Goal: Transaction & Acquisition: Purchase product/service

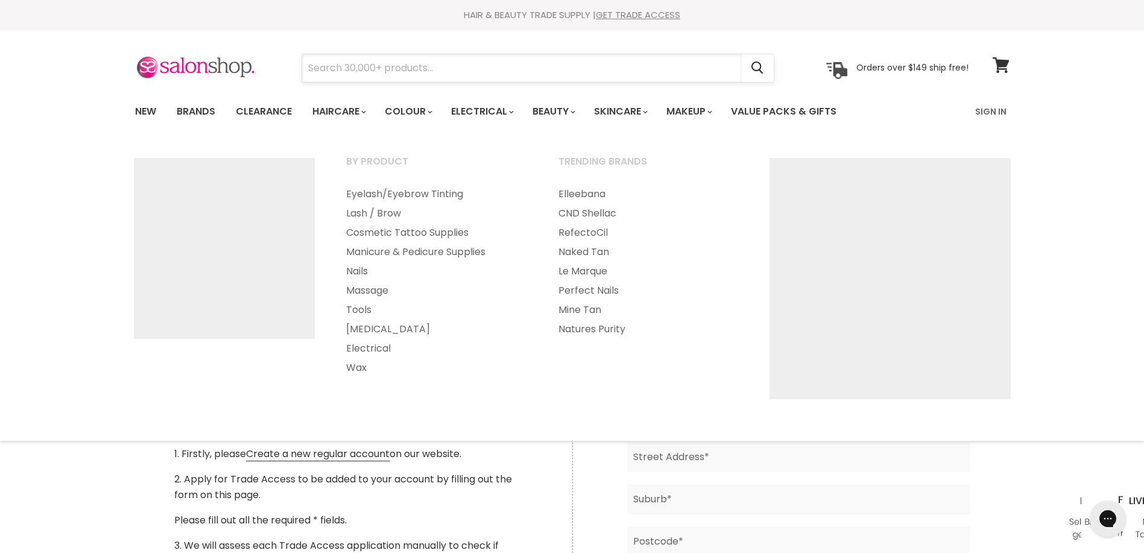
click at [490, 69] on input "Search" at bounding box center [522, 68] width 440 height 28
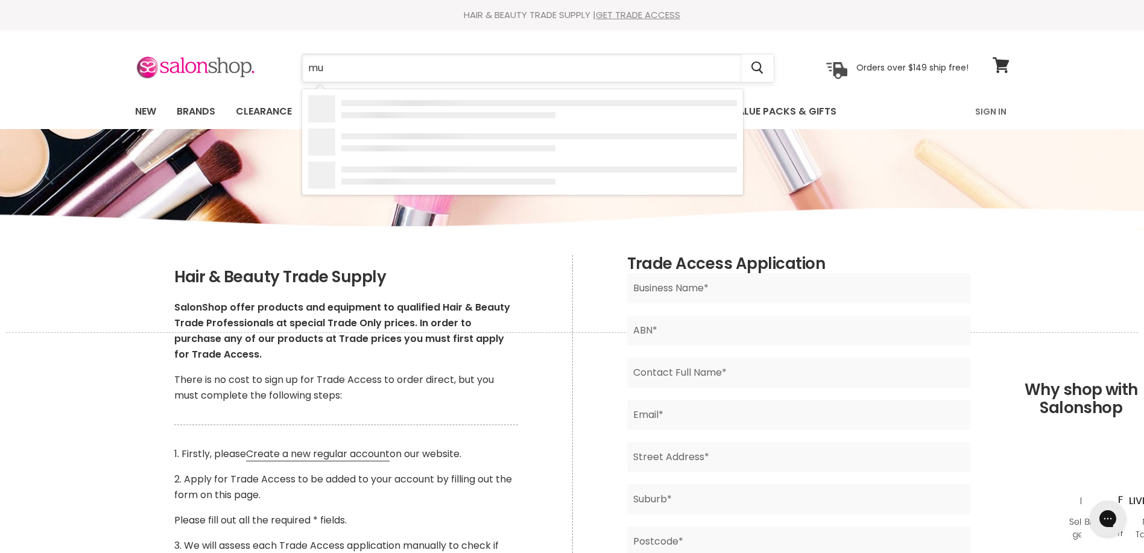
type input "muk"
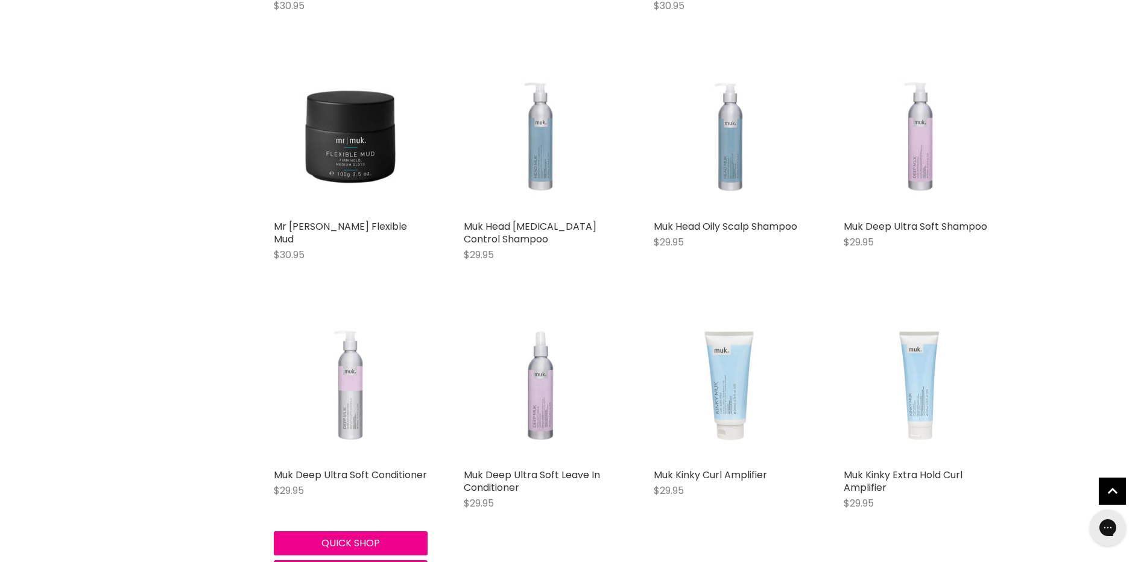
scroll to position [1568, 0]
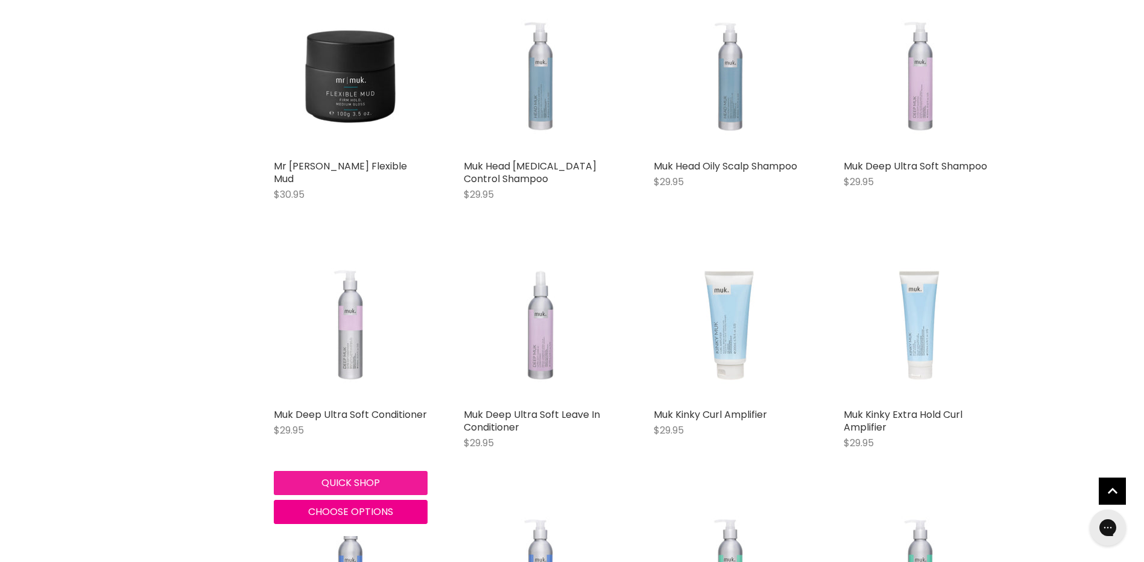
click at [361, 471] on button "Quick shop" at bounding box center [351, 483] width 154 height 24
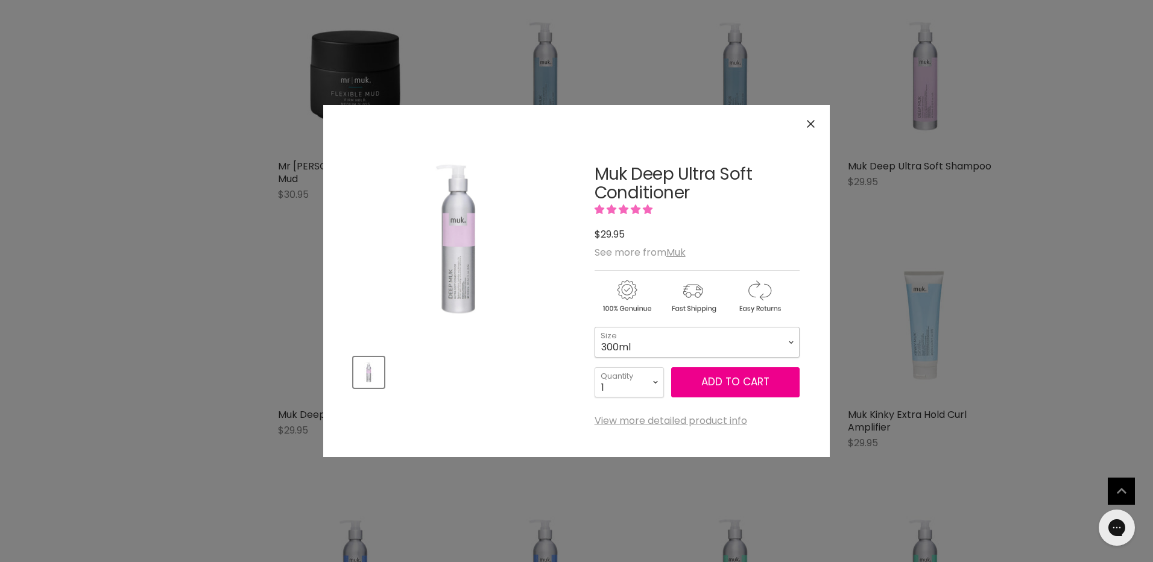
click at [678, 345] on select "300ml" at bounding box center [696, 342] width 205 height 30
drag, startPoint x: 678, startPoint y: 345, endPoint x: 684, endPoint y: 338, distance: 9.4
click at [678, 345] on select "300ml" at bounding box center [696, 342] width 205 height 30
click at [819, 112] on button "Close" at bounding box center [811, 124] width 26 height 26
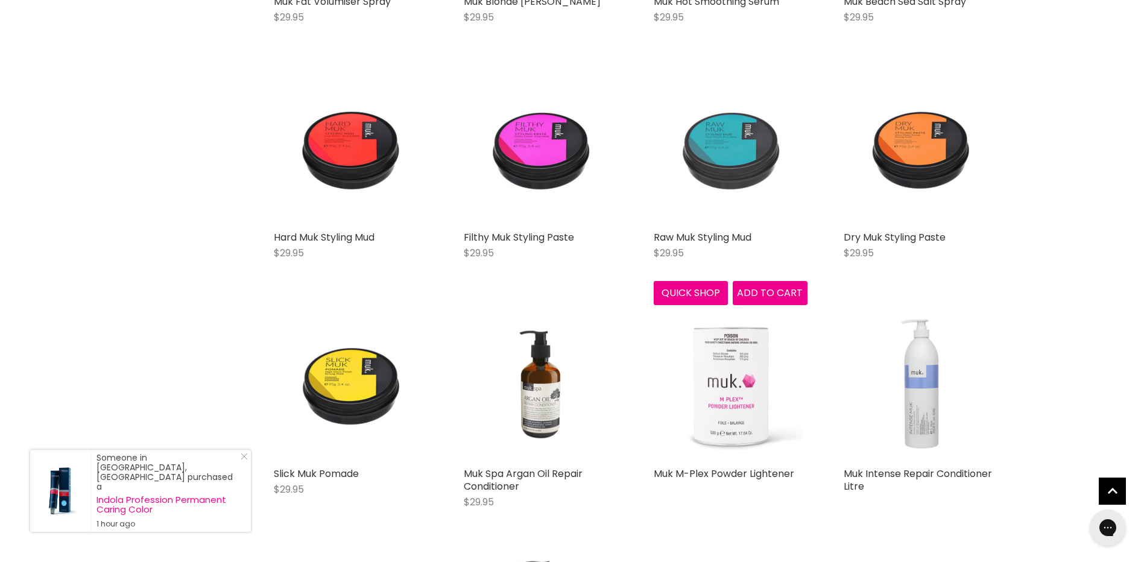
scroll to position [2532, 0]
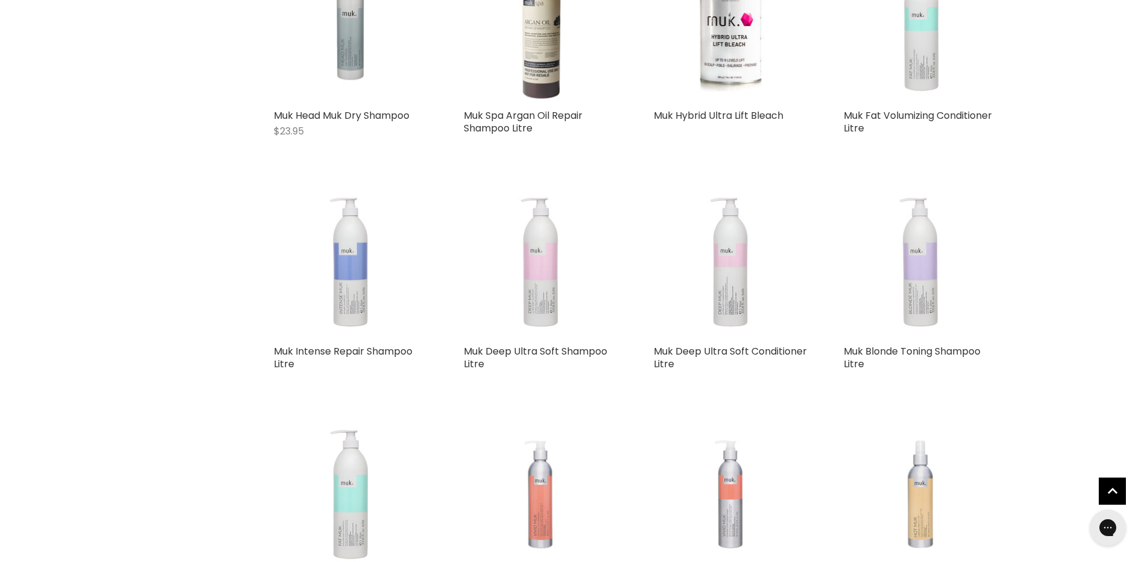
scroll to position [3135, 0]
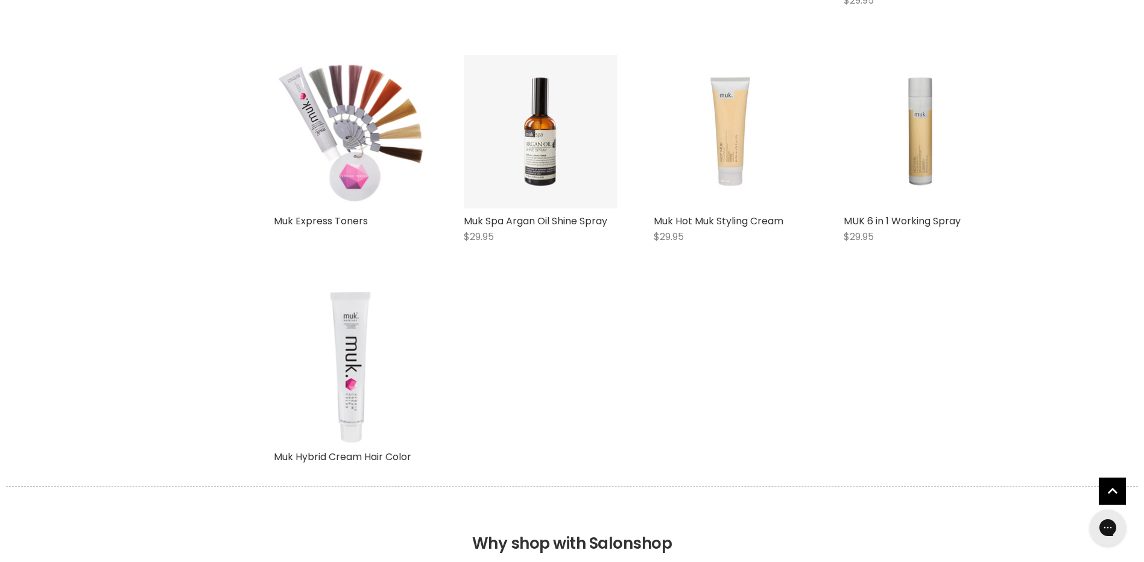
scroll to position [5245, 0]
